Goal: Task Accomplishment & Management: Complete application form

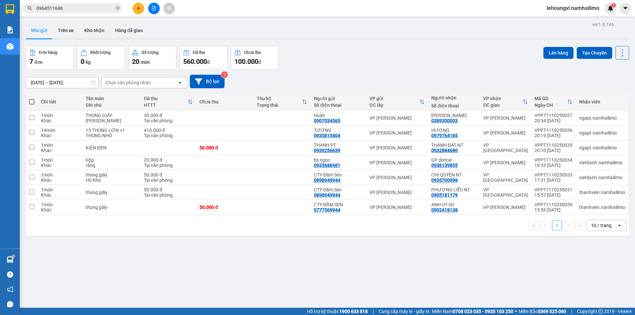
click at [126, 3] on div "0964511646" at bounding box center [64, 8] width 129 height 10
click at [136, 4] on button at bounding box center [139, 9] width 12 height 12
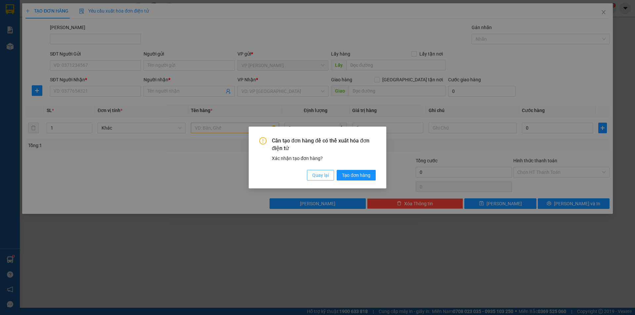
click at [316, 175] on span "Quay lại" at bounding box center [320, 175] width 17 height 7
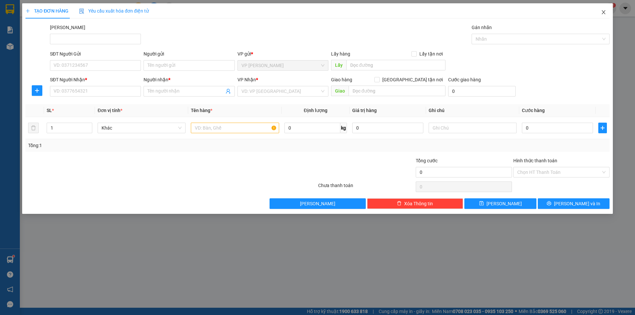
click at [608, 12] on span "Close" at bounding box center [603, 12] width 19 height 19
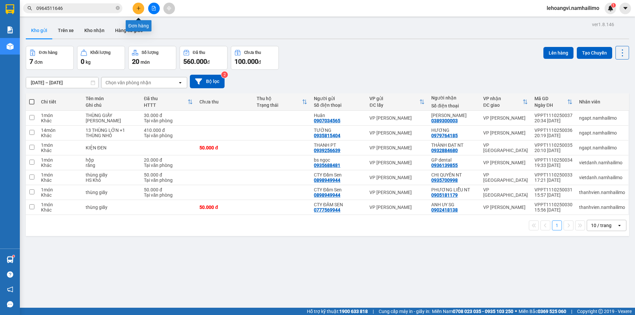
click at [140, 10] on icon "plus" at bounding box center [138, 8] width 5 height 5
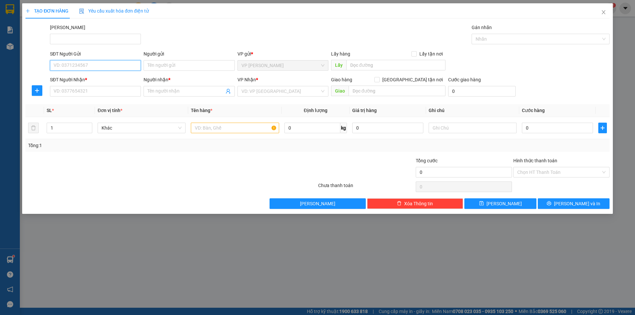
click at [111, 69] on input "SĐT Người Gửi" at bounding box center [95, 65] width 91 height 11
click at [104, 81] on div "0945471708 - c nhiên" at bounding box center [95, 78] width 83 height 7
type input "0945471708"
type input "c nhiên"
type input "0917189801"
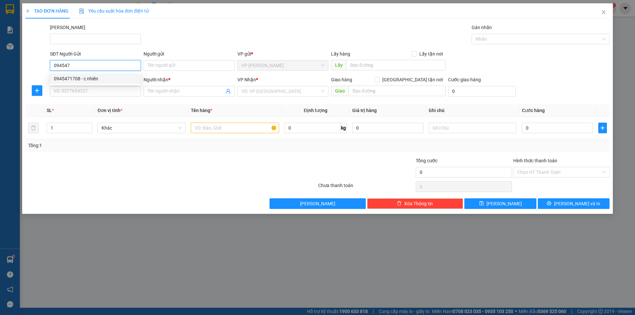
type input "CÔ TUYẾT"
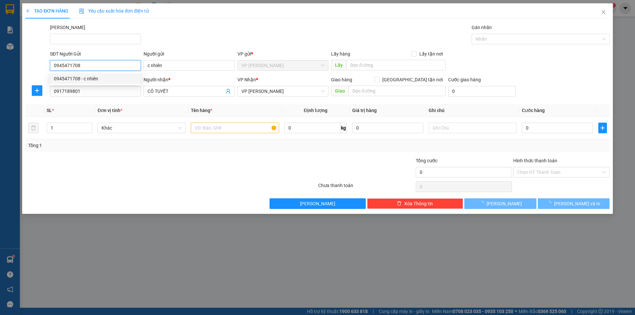
type input "30.000"
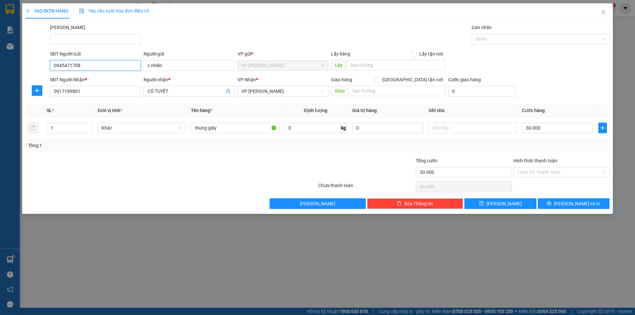
type input "0945471708"
click at [141, 173] on div at bounding box center [122, 168] width 195 height 23
click at [72, 131] on input "1" at bounding box center [69, 128] width 45 height 10
click at [71, 131] on input "1" at bounding box center [69, 128] width 45 height 10
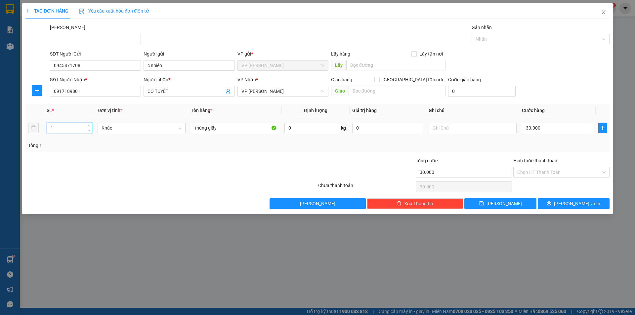
click at [71, 131] on input "1" at bounding box center [69, 128] width 45 height 10
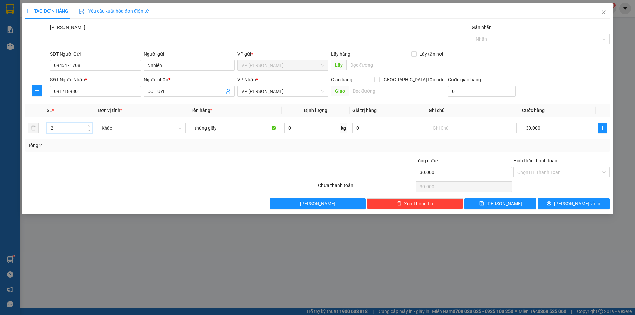
type input "2"
click at [103, 169] on div at bounding box center [122, 168] width 195 height 23
click at [97, 91] on input "0917189801" at bounding box center [95, 91] width 91 height 11
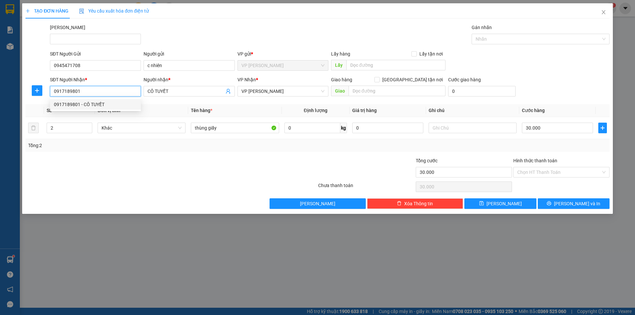
click at [97, 91] on input "0917189801" at bounding box center [95, 91] width 91 height 11
type input "0388400576"
click at [194, 96] on span "CÔ TUYẾT" at bounding box center [188, 91] width 91 height 11
click at [194, 92] on input "CÔ TUYẾT" at bounding box center [185, 91] width 76 height 7
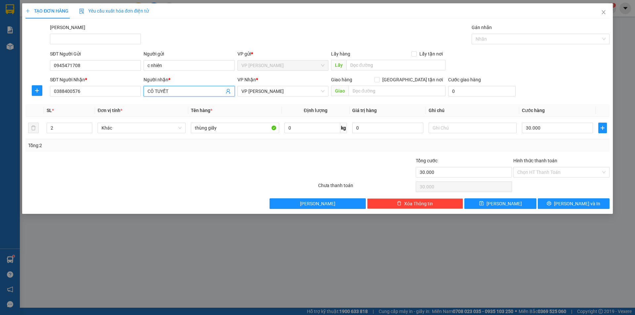
click at [194, 92] on input "CÔ TUYẾT" at bounding box center [185, 91] width 76 height 7
drag, startPoint x: 294, startPoint y: 96, endPoint x: 296, endPoint y: 93, distance: 4.5
click at [295, 95] on div "VP [PERSON_NAME]" at bounding box center [282, 91] width 91 height 11
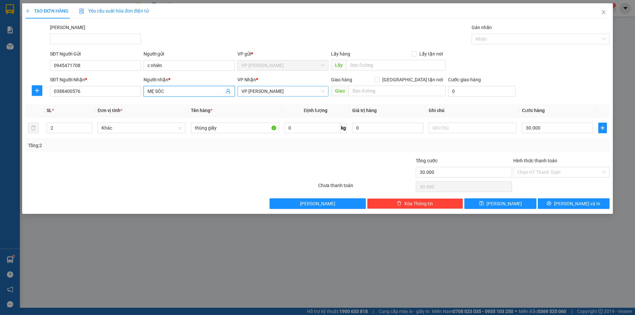
type input "MẸ SÓC"
click at [295, 94] on span "VP [PERSON_NAME]" at bounding box center [282, 91] width 83 height 10
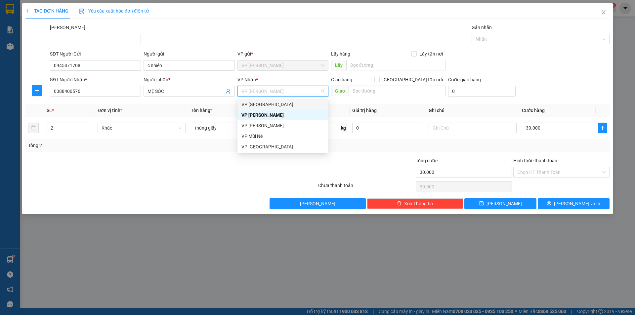
click at [294, 106] on div "VP [GEOGRAPHIC_DATA]" at bounding box center [282, 104] width 83 height 7
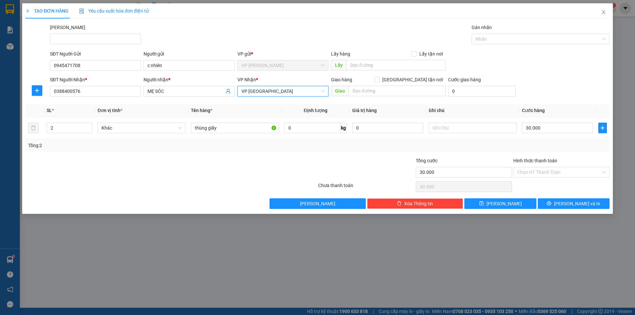
drag, startPoint x: 129, startPoint y: 165, endPoint x: 101, endPoint y: 162, distance: 28.2
click at [117, 164] on div at bounding box center [122, 168] width 195 height 23
click at [548, 126] on input "30.000" at bounding box center [557, 128] width 71 height 11
type input "6"
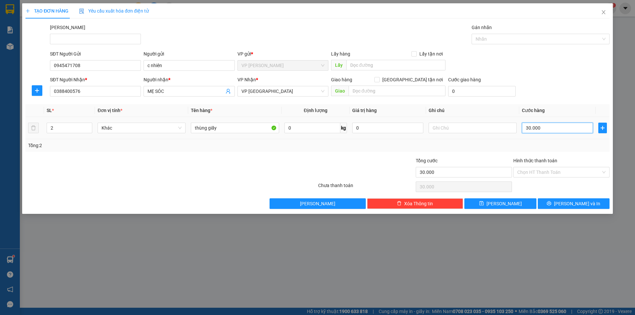
type input "6"
type input "60"
type input "60.000"
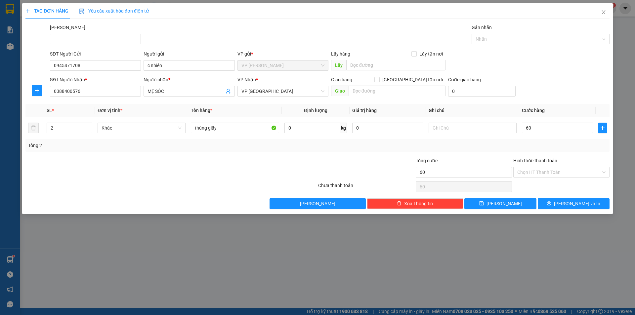
type input "60.000"
click at [260, 167] on div at bounding box center [268, 168] width 97 height 23
click at [565, 201] on button "[PERSON_NAME] và In" at bounding box center [573, 203] width 72 height 11
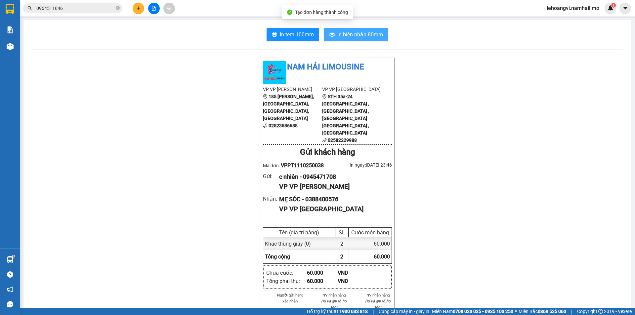
click at [363, 36] on span "In biên nhận 80mm" at bounding box center [360, 34] width 46 height 8
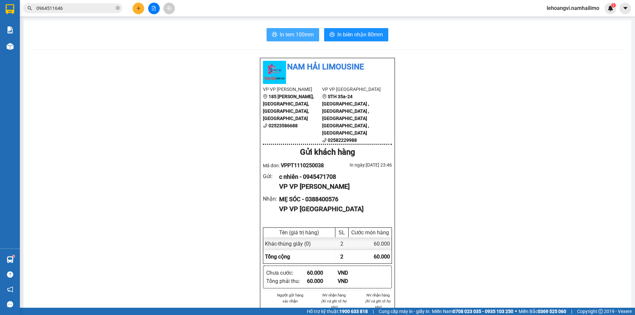
click at [275, 36] on button "In tem 100mm" at bounding box center [292, 34] width 53 height 13
